Goal: Task Accomplishment & Management: Use online tool/utility

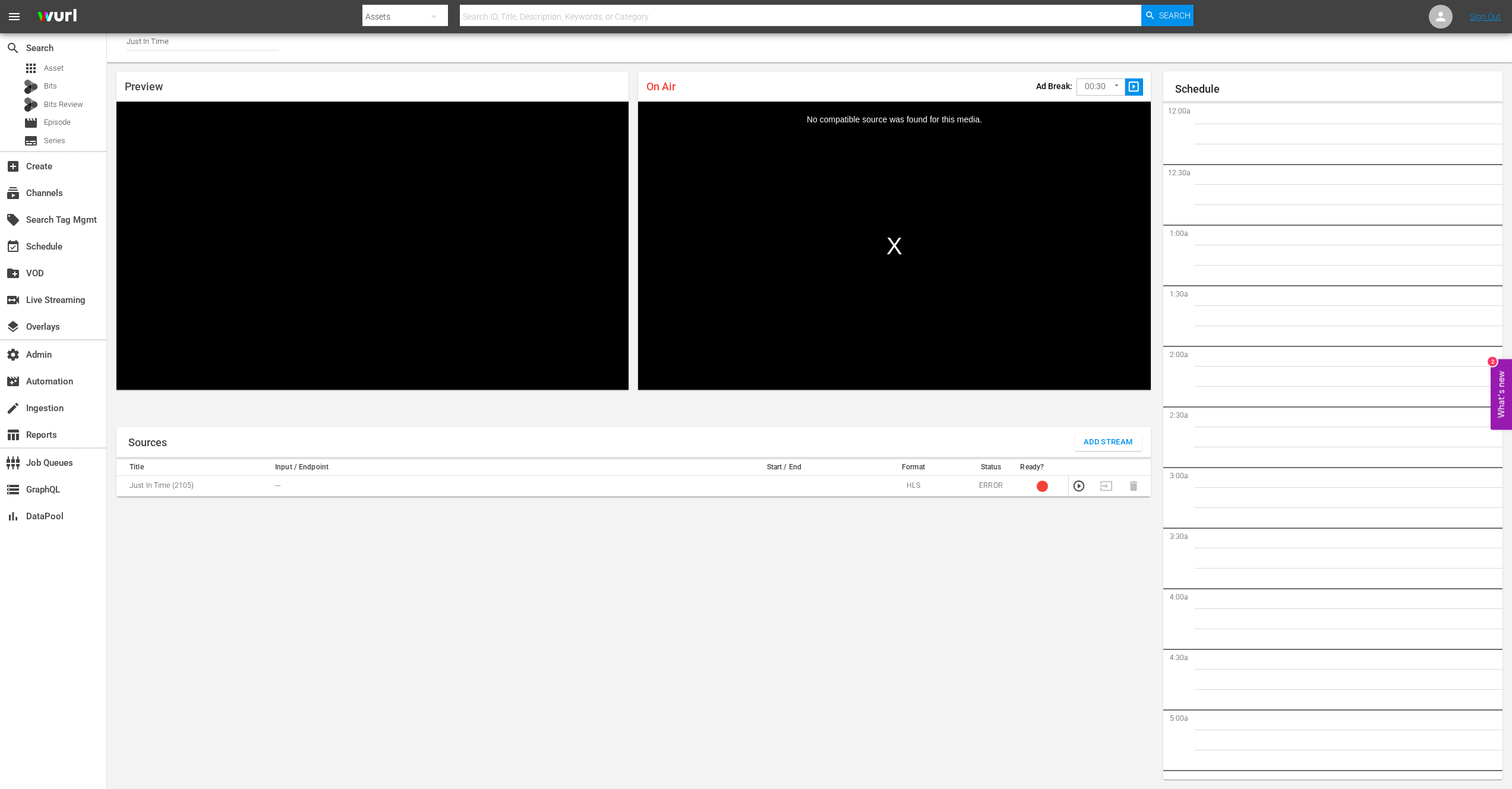
scroll to position [1648, 0]
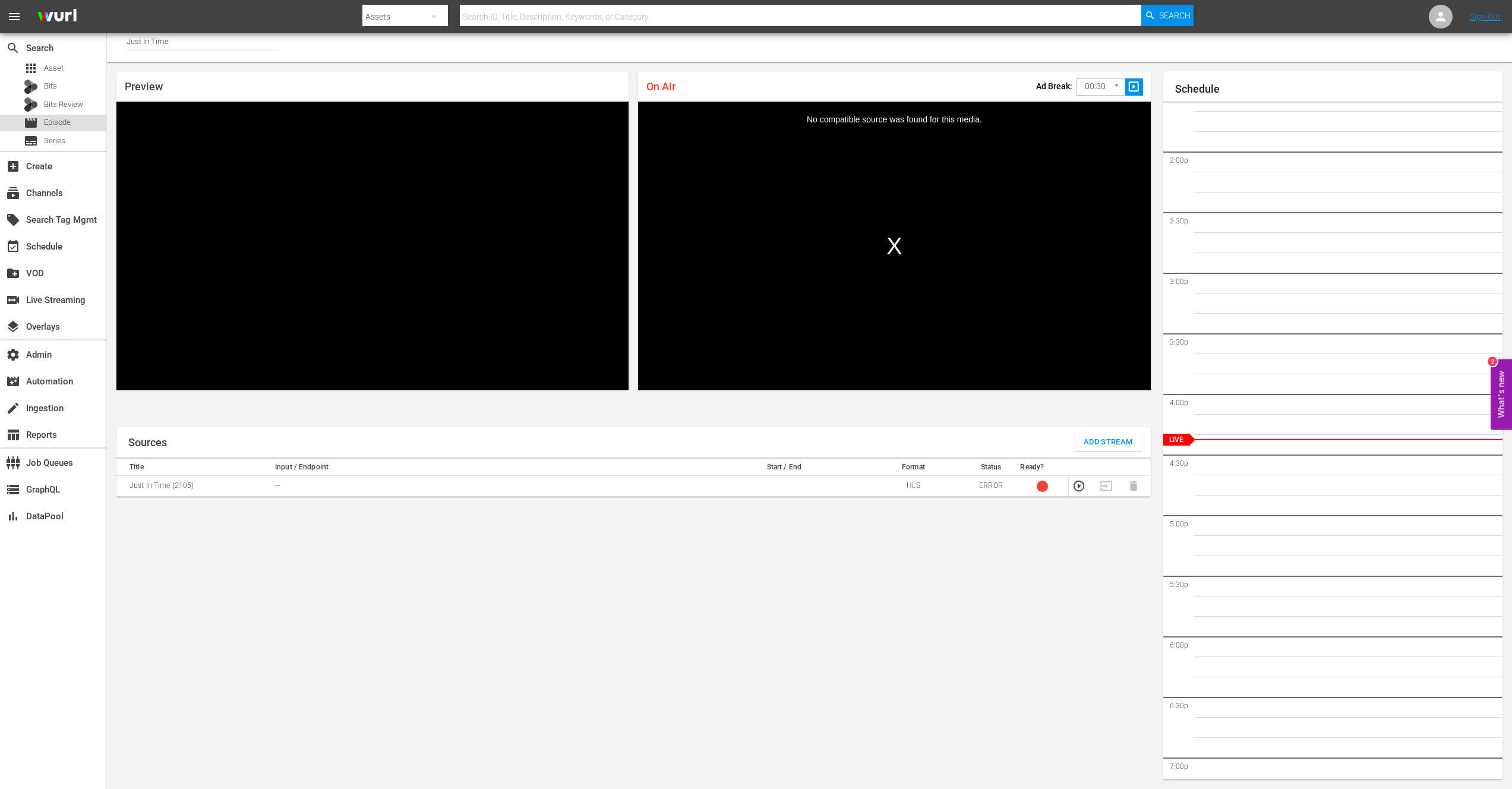
click at [55, 124] on span "Episode" at bounding box center [57, 122] width 27 height 12
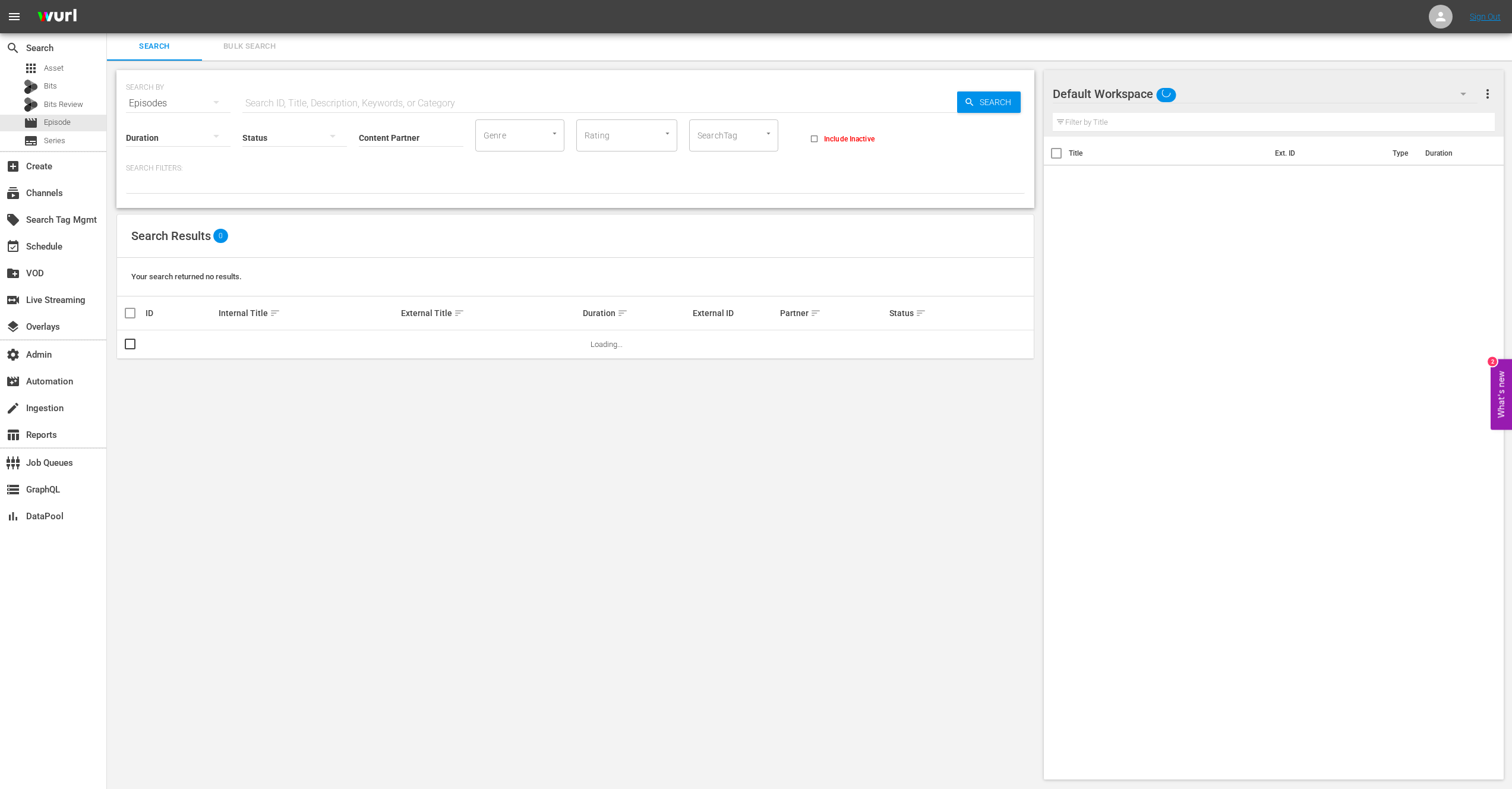
scroll to position [1, 0]
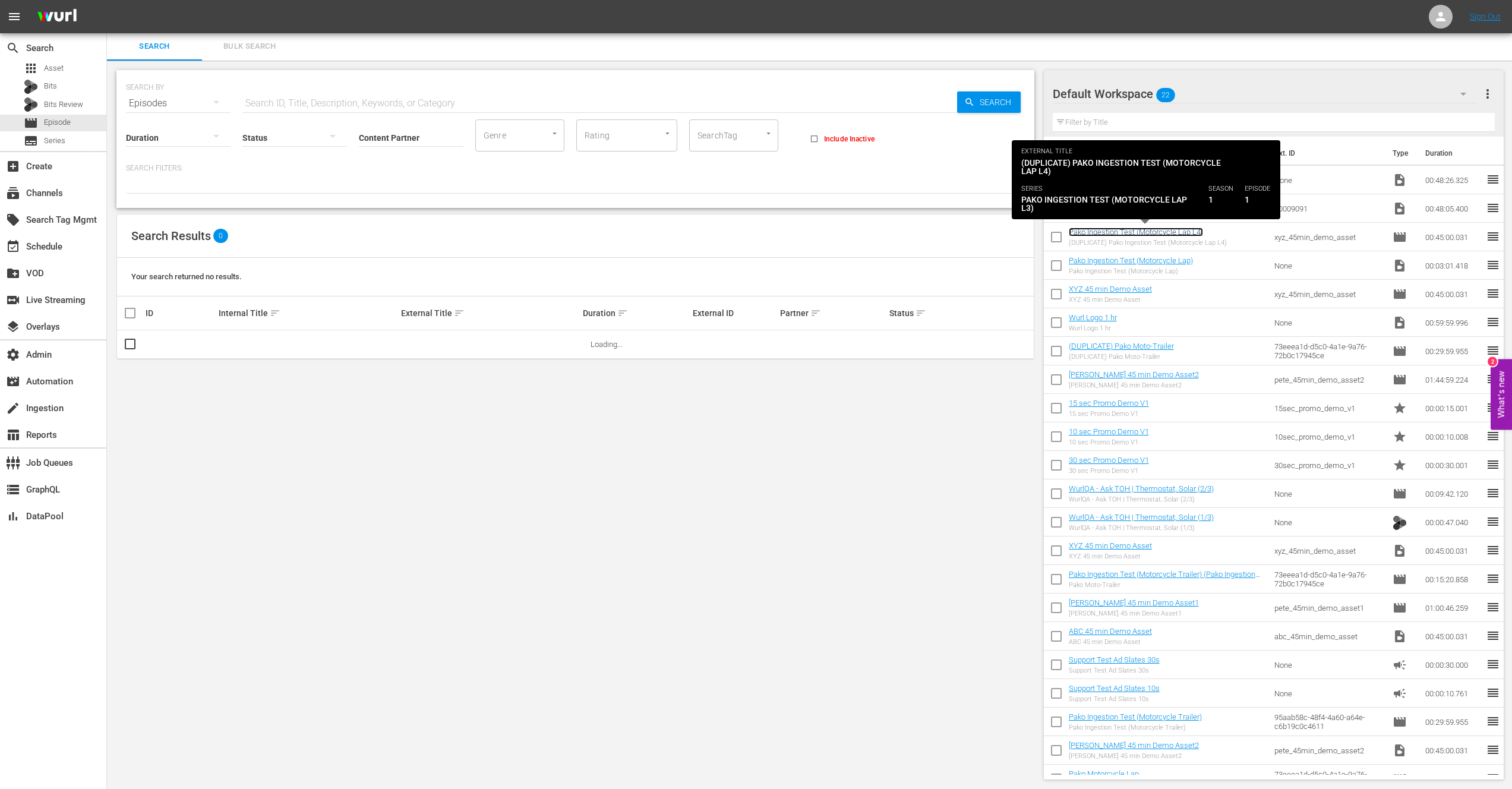
click at [1139, 233] on link "Pako Ingestion Test (Motorcycle Lap L4)" at bounding box center [1136, 231] width 135 height 9
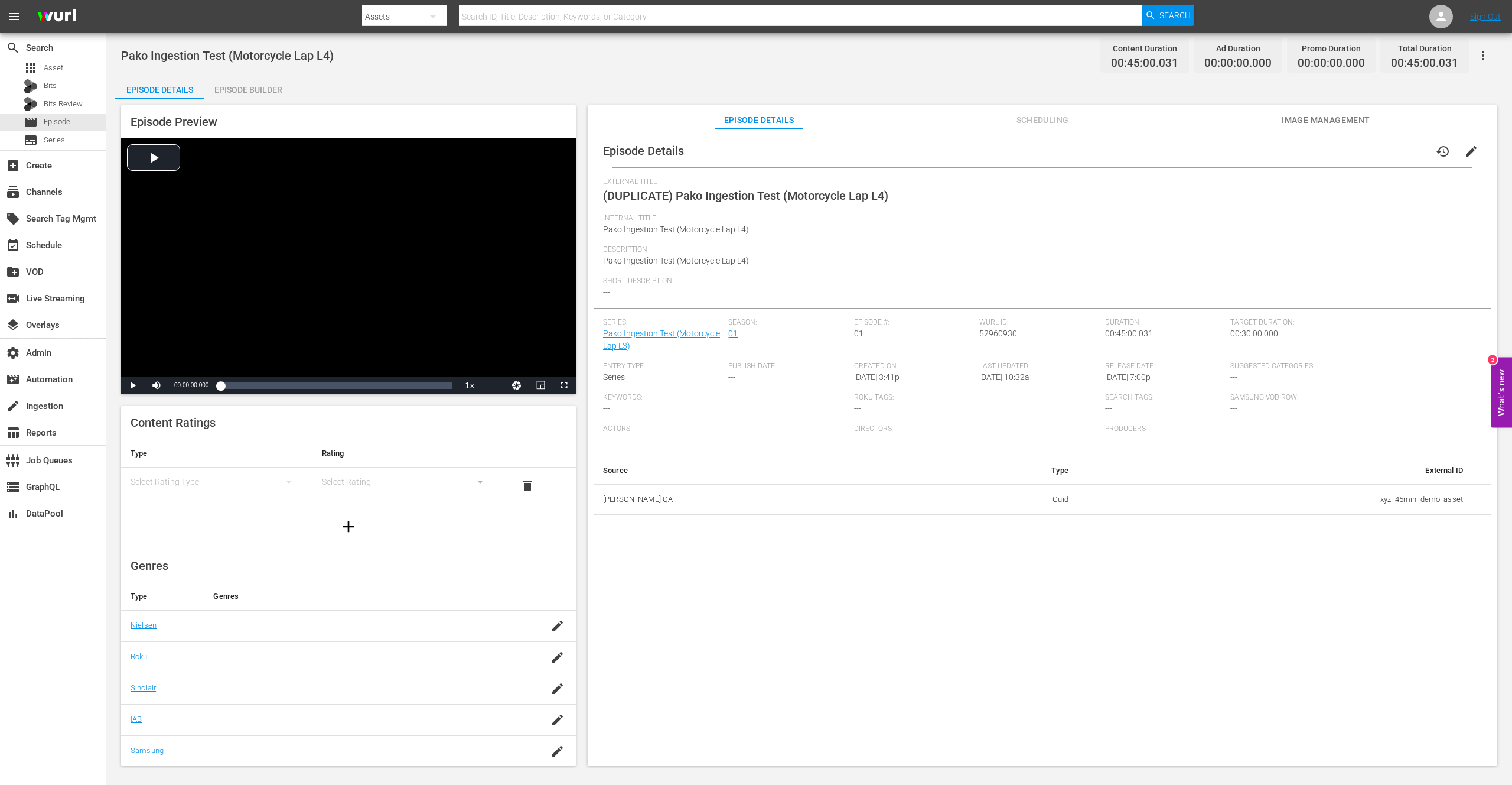
click at [263, 86] on div "Episode Builder" at bounding box center [248, 90] width 88 height 28
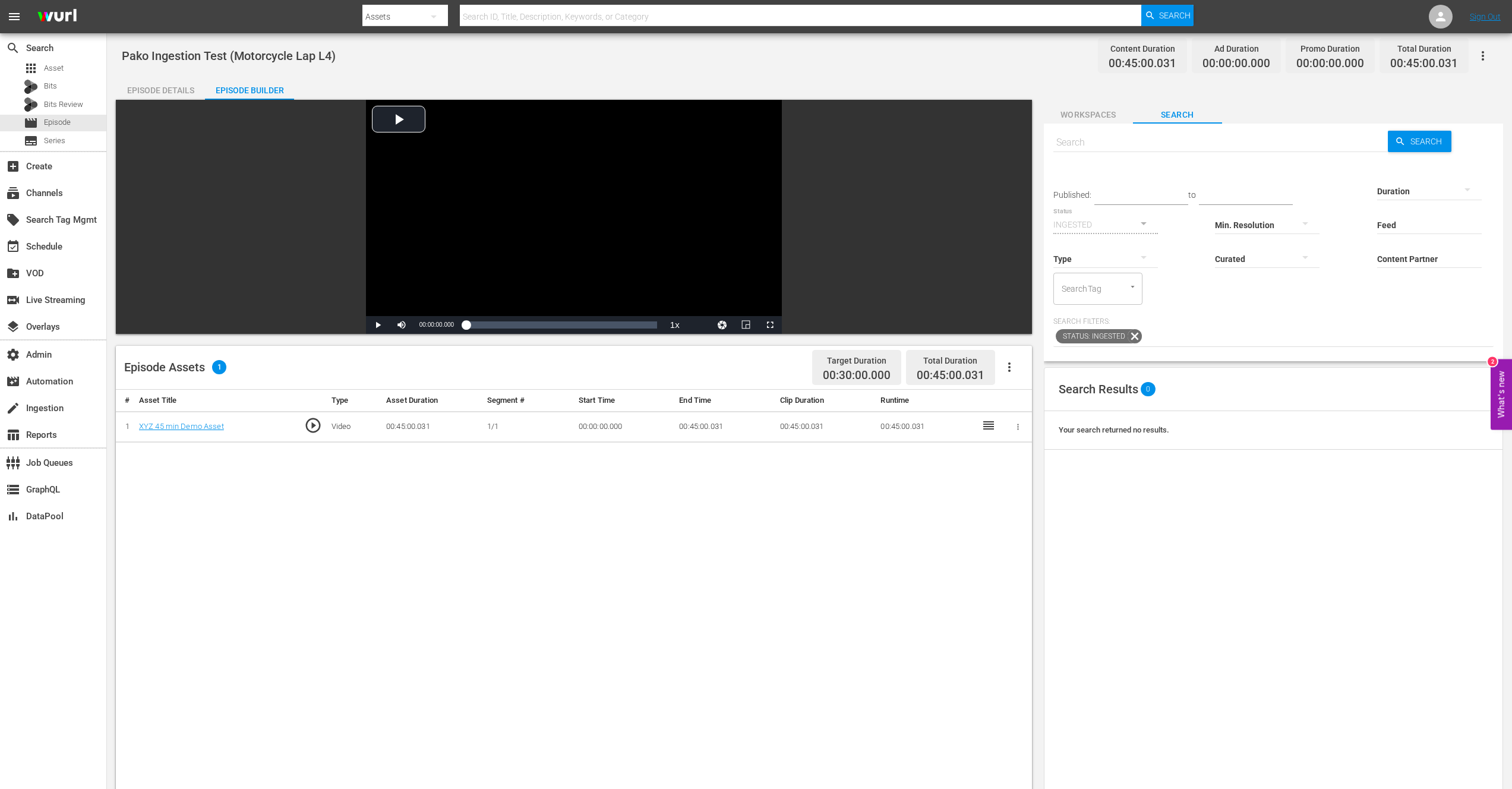
click at [1011, 367] on icon "button" at bounding box center [1009, 367] width 14 height 14
click at [1037, 363] on div "Edit Cue Points" at bounding box center [1045, 372] width 81 height 28
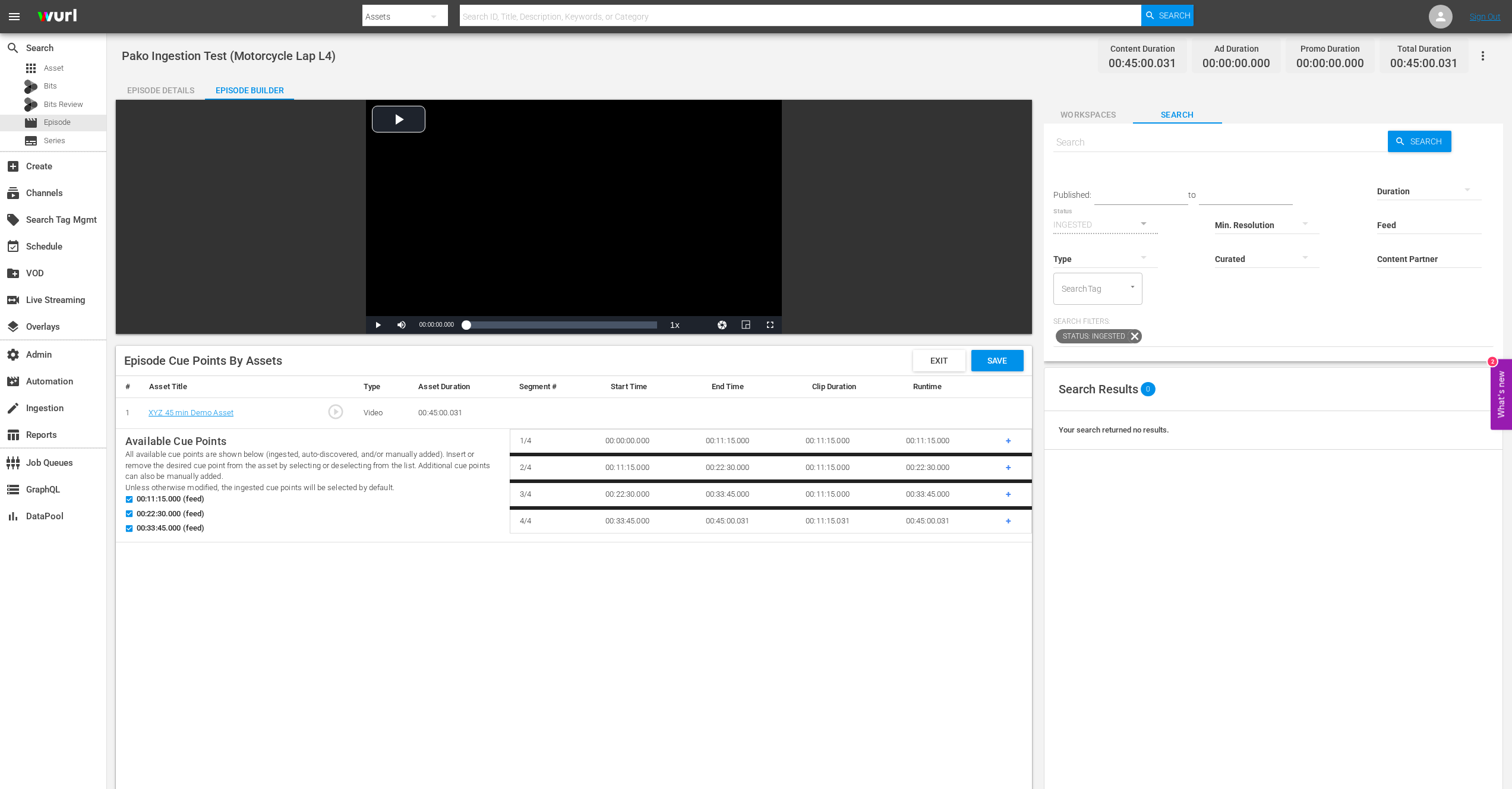
click at [1010, 467] on span "+" at bounding box center [1009, 467] width 5 height 11
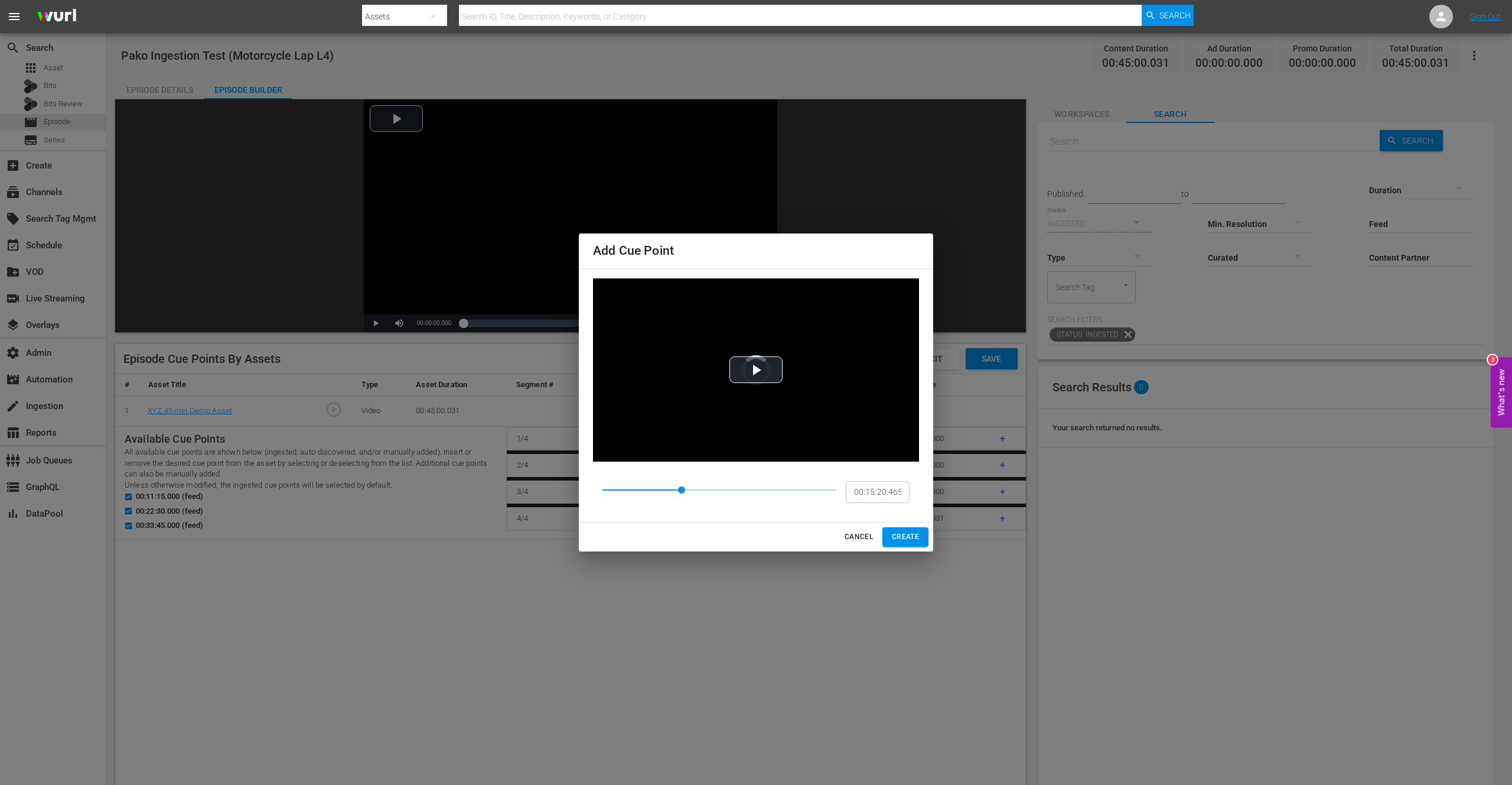
type input "00:15:27.283"
drag, startPoint x: 664, startPoint y: 489, endPoint x: 683, endPoint y: 492, distance: 19.2
click at [683, 492] on span at bounding box center [682, 490] width 7 height 7
click at [916, 533] on span "CREATE" at bounding box center [905, 537] width 27 height 13
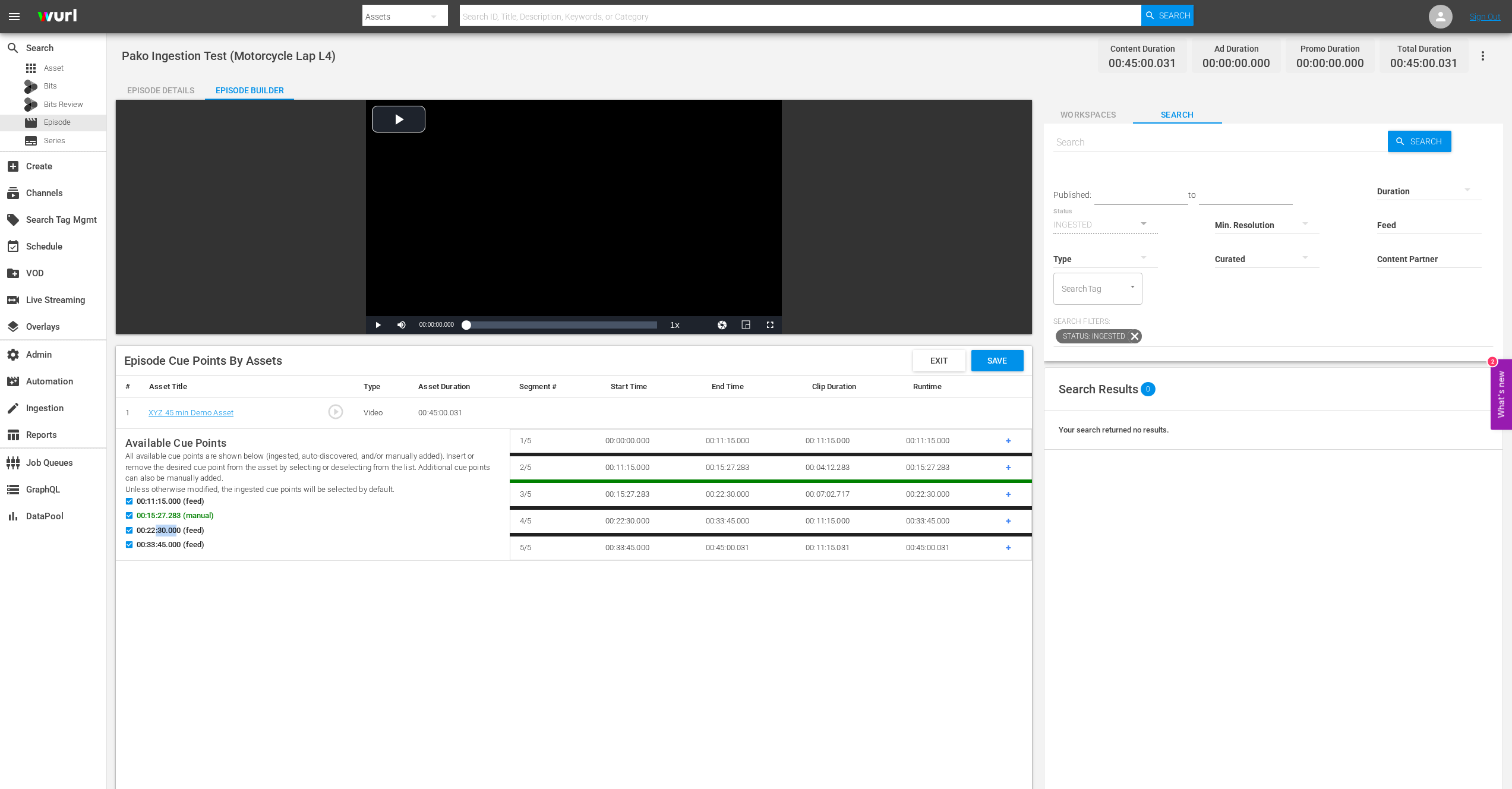
drag, startPoint x: 178, startPoint y: 531, endPoint x: 155, endPoint y: 531, distance: 23.0
click at [155, 531] on span "00:22:30.000 (feed)" at bounding box center [170, 531] width 68 height 12
click at [165, 500] on span "00:11:15.000 (feed)" at bounding box center [170, 501] width 68 height 12
click at [134, 500] on input "00:11:15.000 (feed)" at bounding box center [127, 503] width 15 height 9
checkbox input "false"
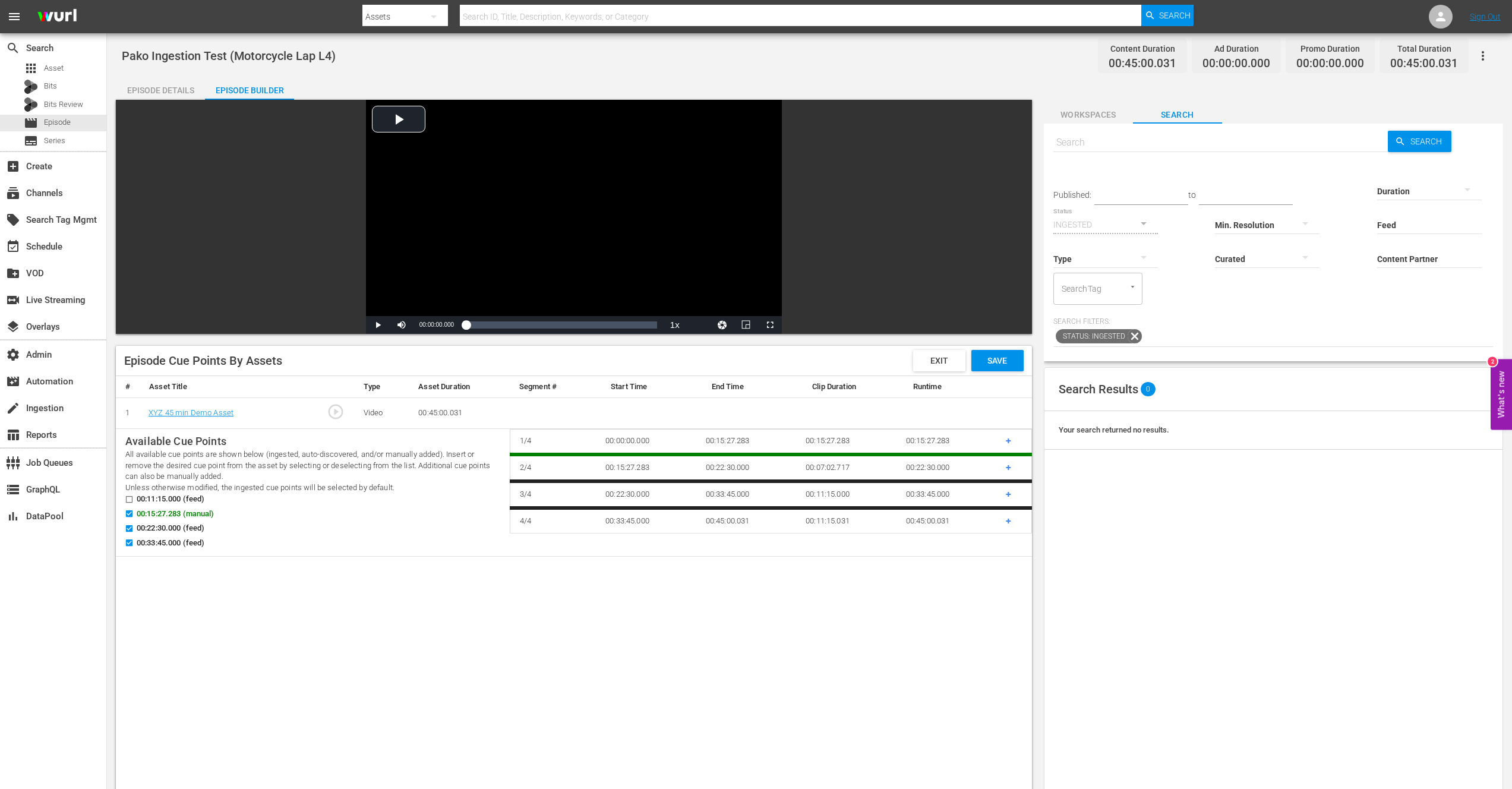
click at [166, 526] on span "00:22:30.000 (feed)" at bounding box center [170, 528] width 68 height 12
click at [134, 526] on input "00:22:30.000 (feed)" at bounding box center [127, 530] width 15 height 9
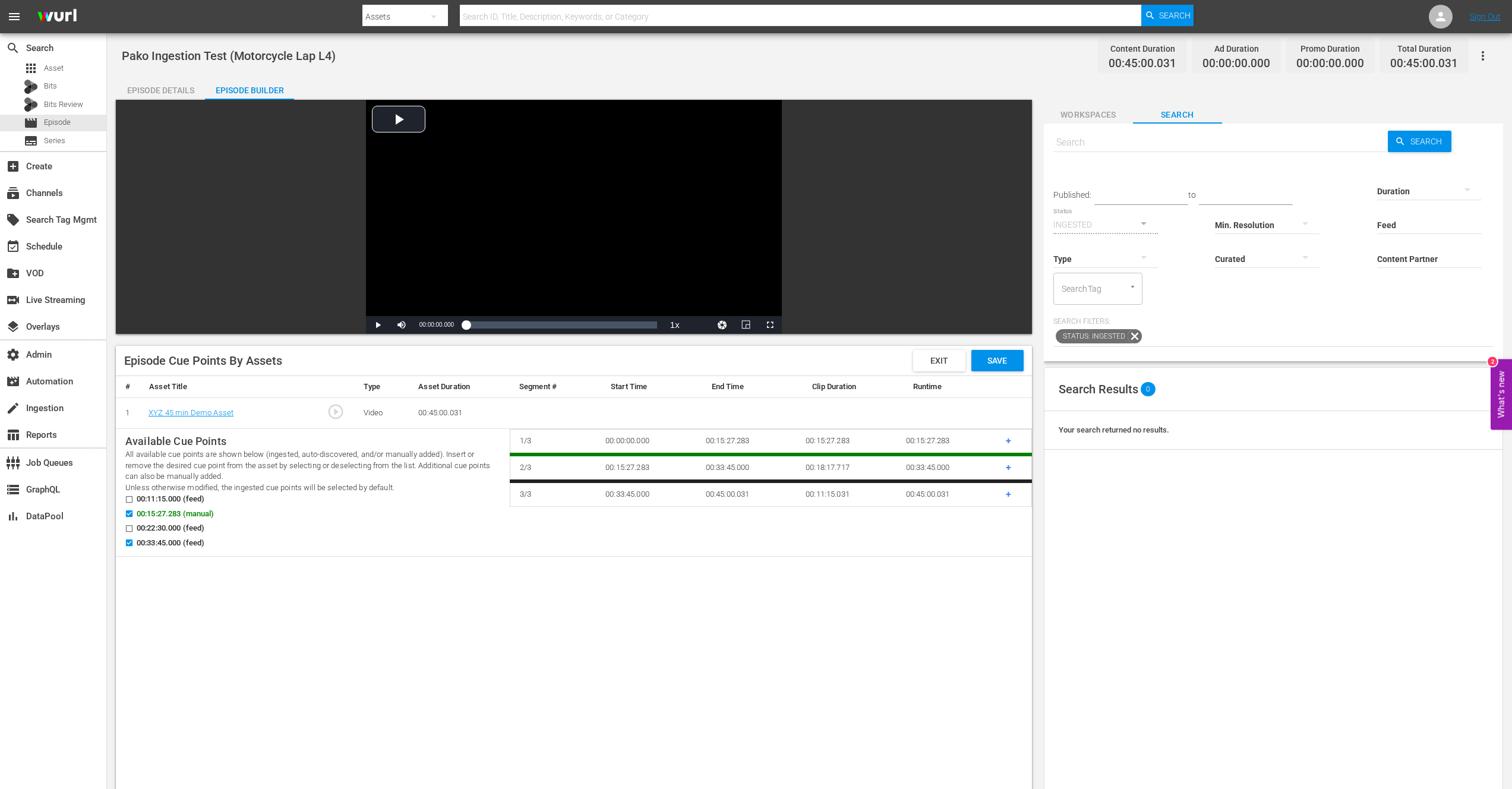
click at [176, 528] on span "00:22:30.000 (feed)" at bounding box center [170, 528] width 68 height 12
click at [134, 528] on input "00:22:30.000 (feed)" at bounding box center [127, 530] width 15 height 9
checkbox input "true"
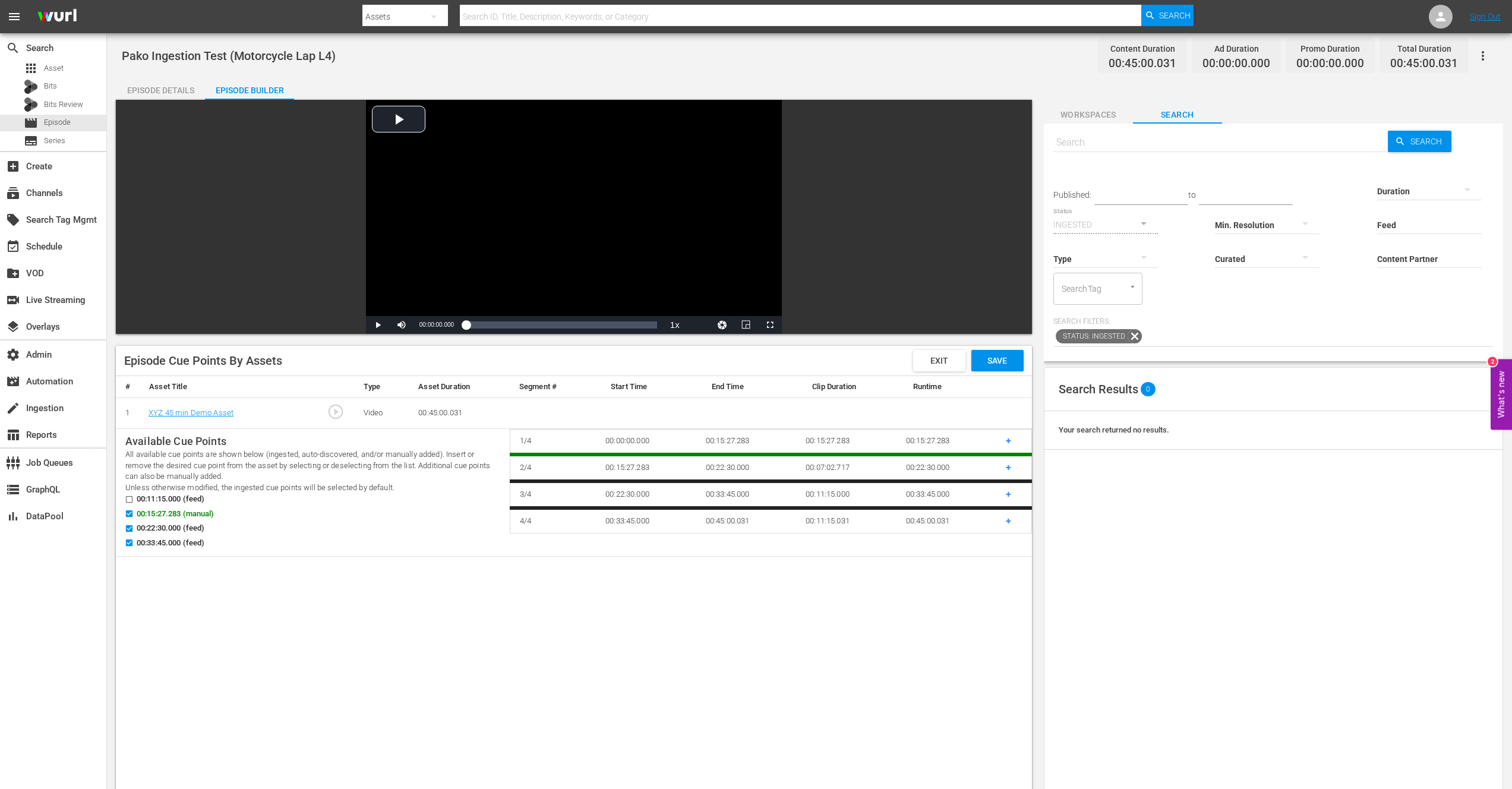
click at [178, 498] on span "00:11:15.000 (feed)" at bounding box center [170, 499] width 68 height 12
click at [134, 498] on input "00:11:15.000 (feed)" at bounding box center [127, 501] width 15 height 9
checkbox input "true"
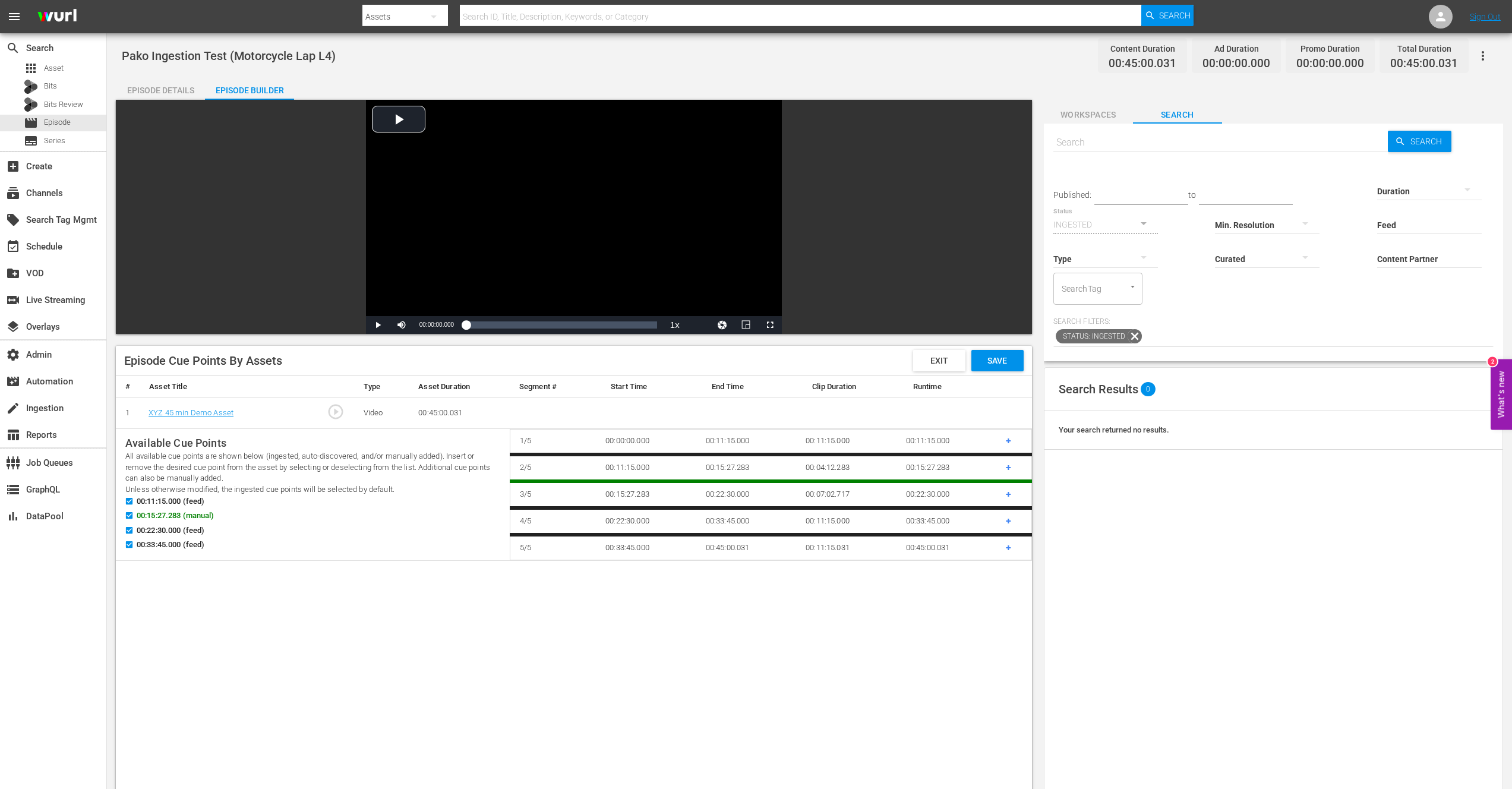
click at [762, 69] on div "Pako Ingestion Test (Motorcycle Lap L4) Content Duration 00:45:00.031 Ad Durati…" at bounding box center [809, 56] width 1375 height 27
click at [762, 68] on div "Pako Ingestion Test (Motorcycle Lap L4) Content Duration 00:45:00.031 Ad Durati…" at bounding box center [809, 56] width 1375 height 27
click at [752, 62] on div "Pako Ingestion Test (Motorcycle Lap L4) Content Duration 00:45:00.031 Ad Durati…" at bounding box center [809, 56] width 1375 height 27
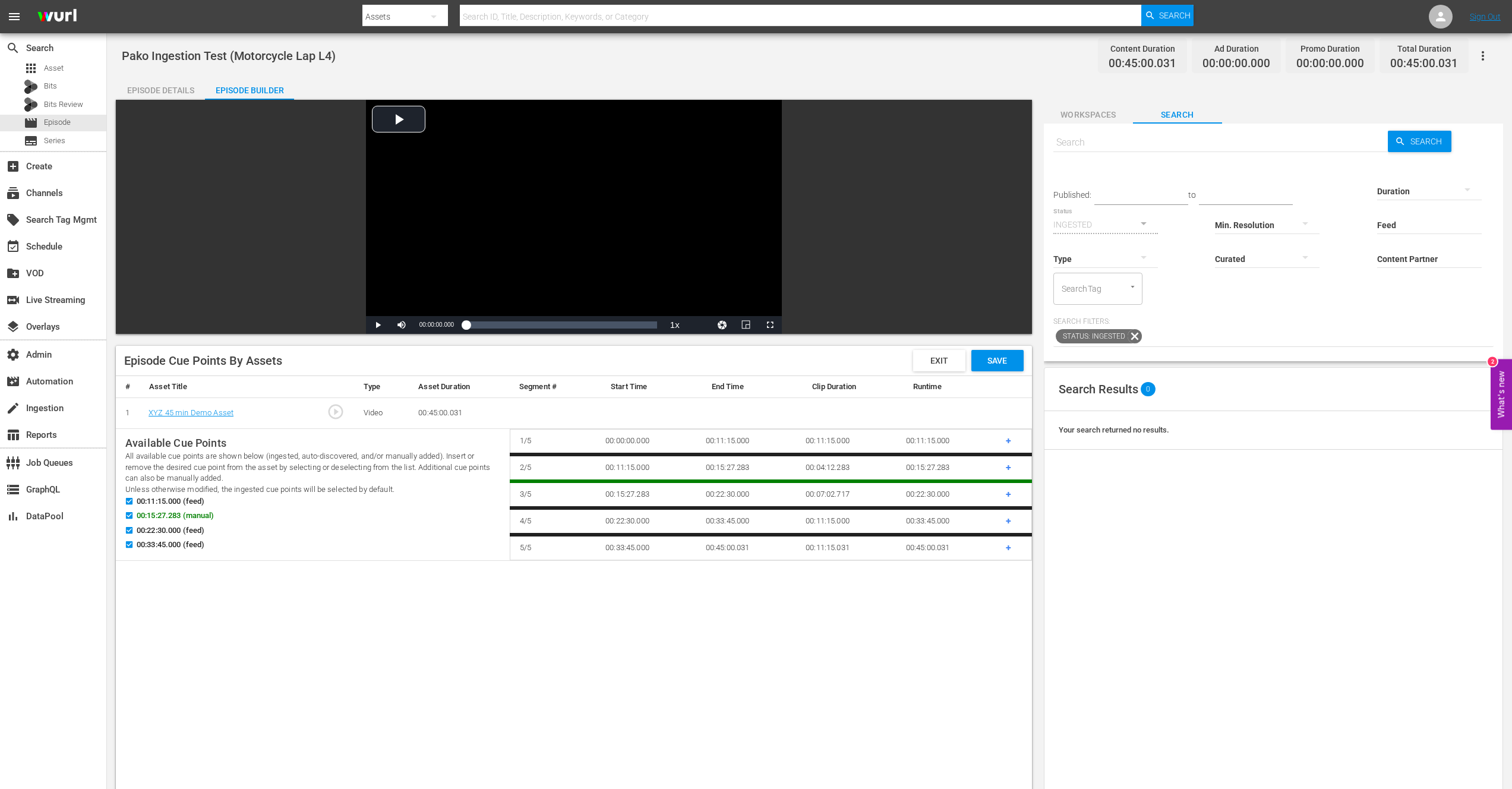
drag, startPoint x: 753, startPoint y: 57, endPoint x: 777, endPoint y: 55, distance: 24.1
click at [753, 57] on div "Pako Ingestion Test (Motorcycle Lap L4) Content Duration 00:45:00.031 Ad Durati…" at bounding box center [809, 56] width 1375 height 27
